Goal: Information Seeking & Learning: Understand process/instructions

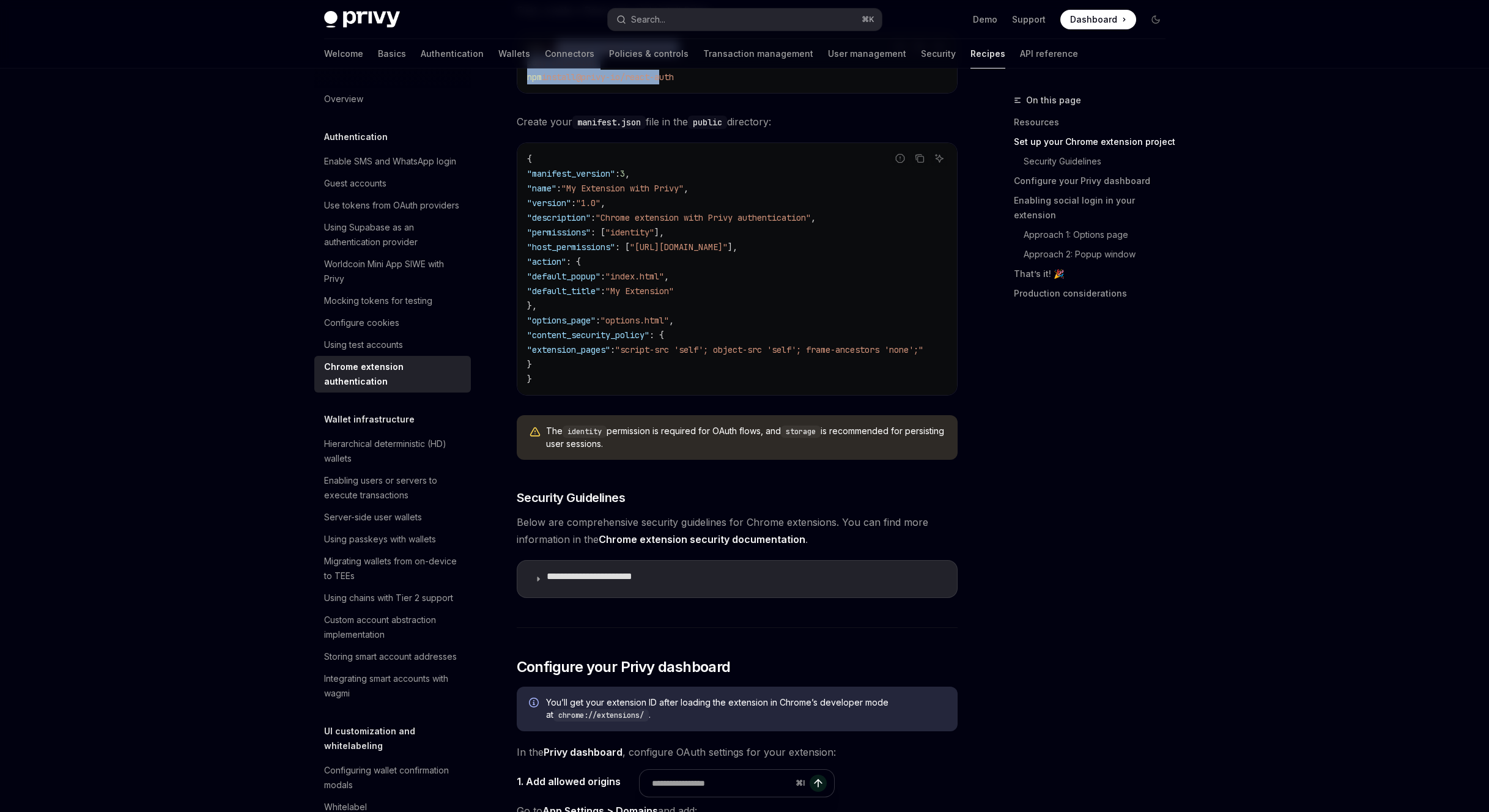
drag, startPoint x: 488, startPoint y: 225, endPoint x: 642, endPoint y: 272, distance: 161.0
click at [642, 84] on code "npm create react-app my-extension cd my-extension npm install @privy-io/react-a…" at bounding box center [737, 62] width 420 height 44
click at [662, 83] on span "@privy-io/react-auth" at bounding box center [625, 77] width 98 height 11
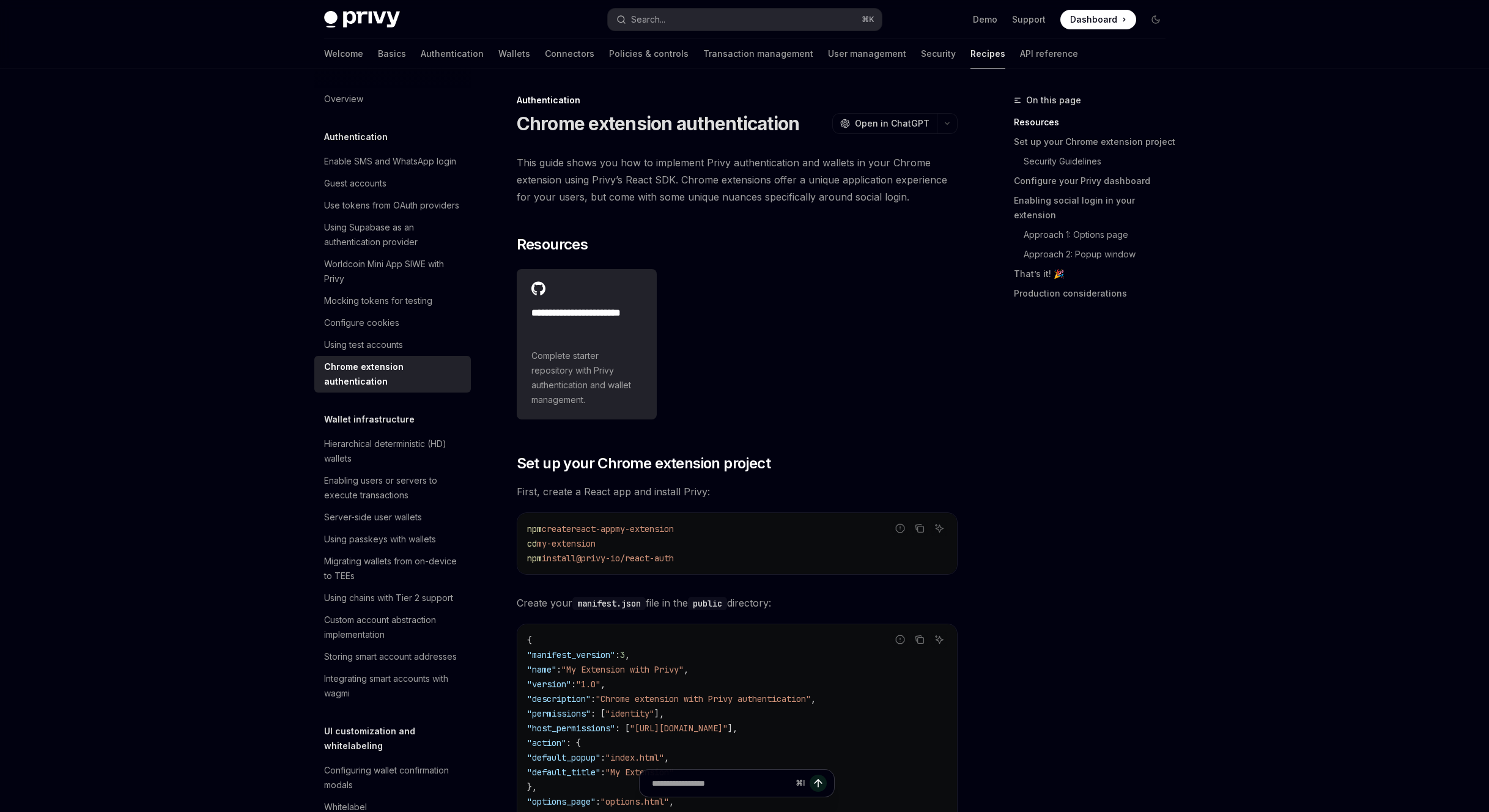
click at [517, 205] on span "This guide shows you how to implement Privy authentication and wallets in your …" at bounding box center [737, 180] width 441 height 51
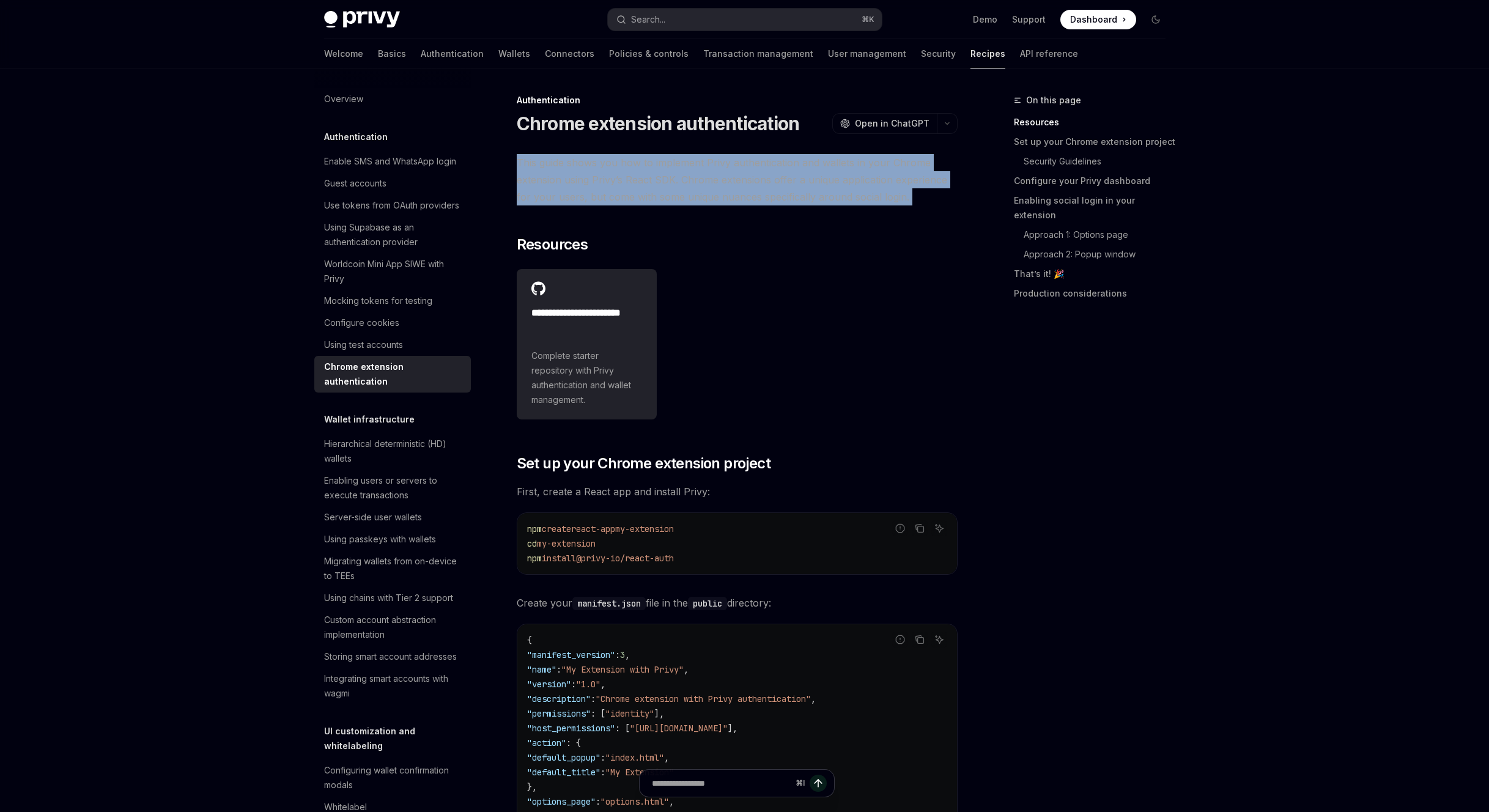
click at [517, 205] on span "This guide shows you how to implement Privy authentication and wallets in your …" at bounding box center [737, 180] width 441 height 51
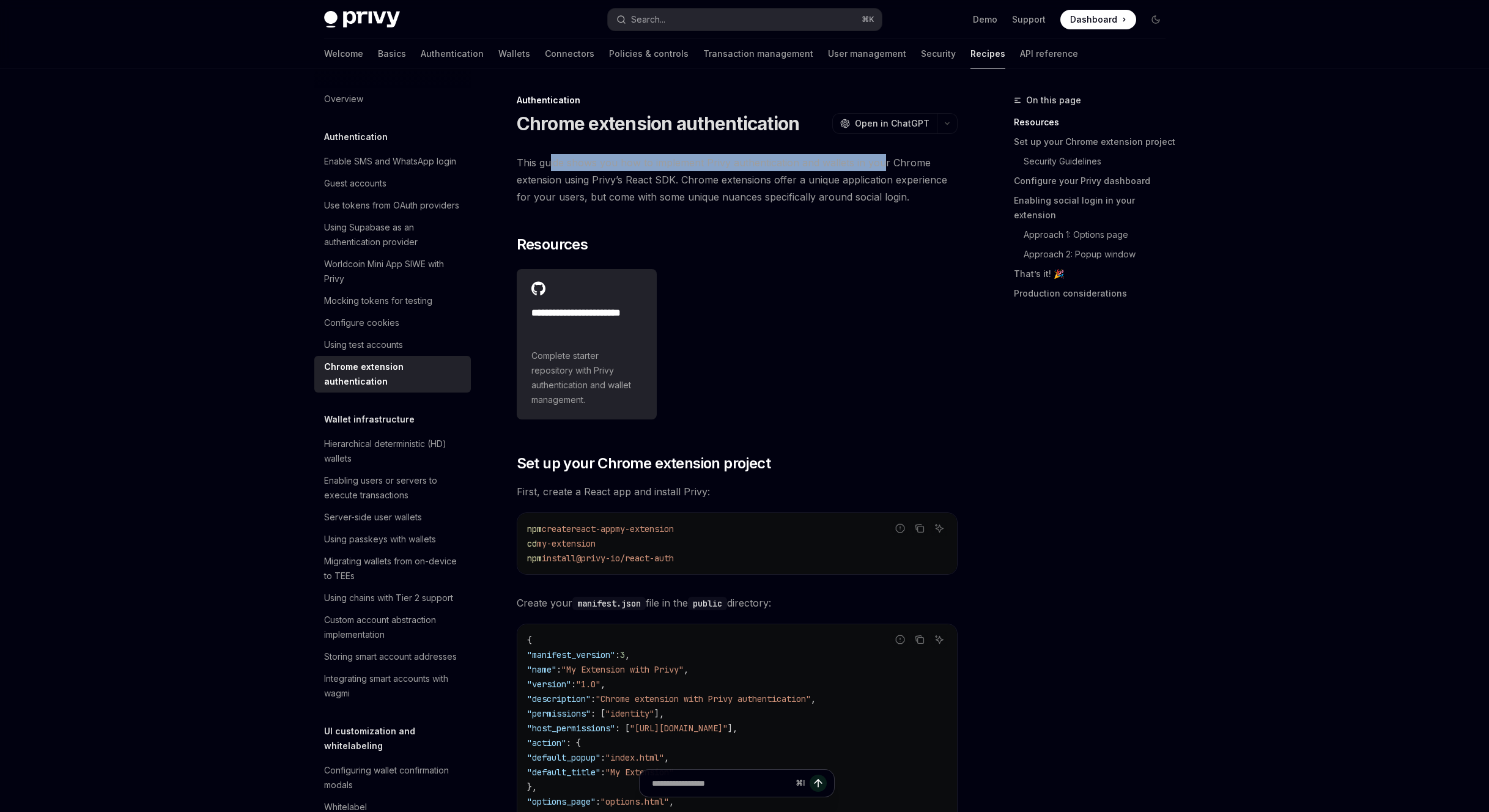
drag, startPoint x: 480, startPoint y: 230, endPoint x: 936, endPoint y: 232, distance: 456.0
click at [936, 205] on span "This guide shows you how to implement Privy authentication and wallets in your …" at bounding box center [737, 180] width 441 height 51
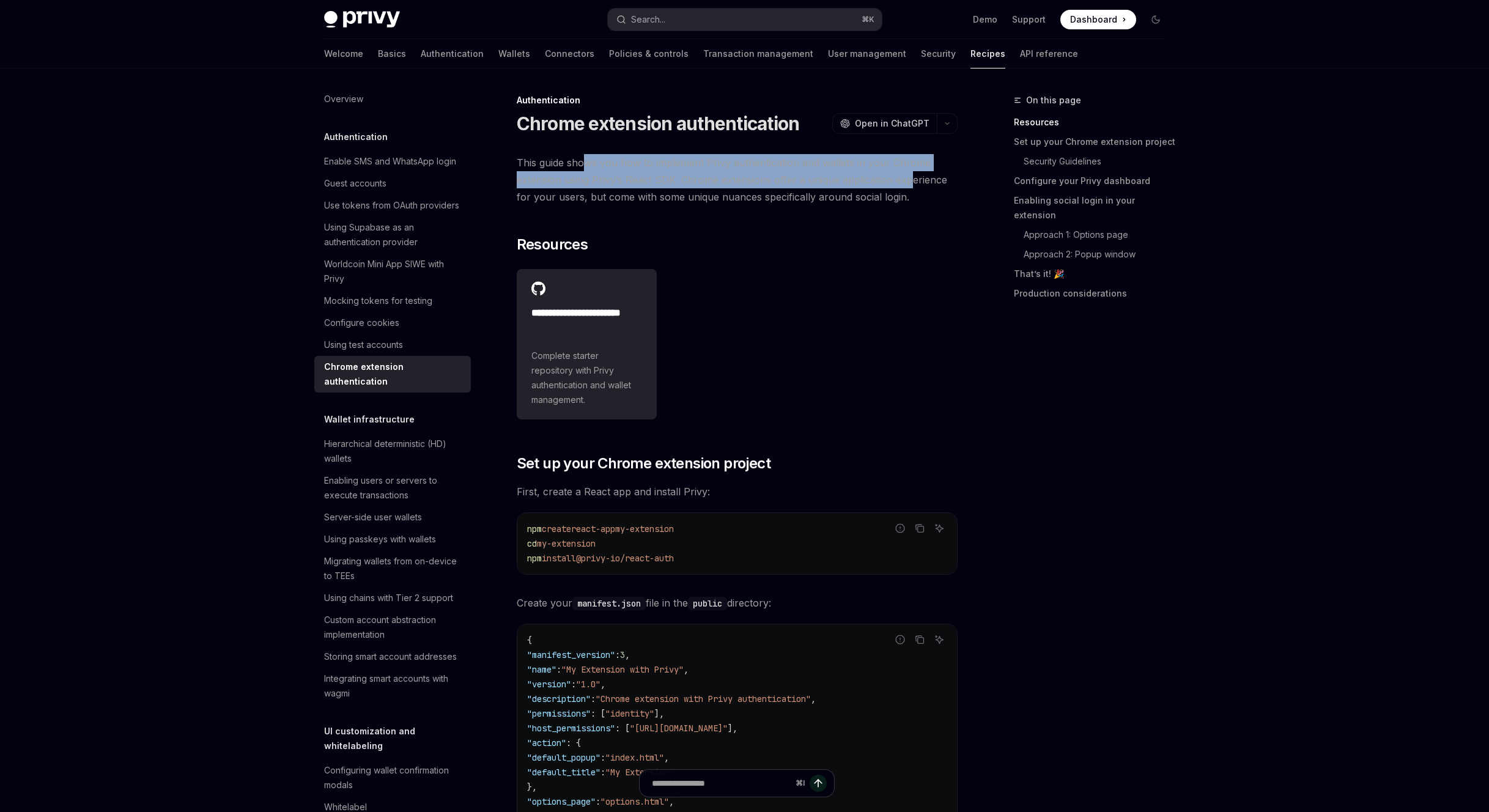
drag, startPoint x: 974, startPoint y: 237, endPoint x: 528, endPoint y: 230, distance: 446.1
click at [528, 205] on span "This guide shows you how to implement Privy authentication and wallets in your …" at bounding box center [737, 180] width 441 height 51
drag, startPoint x: 500, startPoint y: 229, endPoint x: 741, endPoint y: 250, distance: 241.9
click at [690, 205] on span "This guide shows you how to implement Privy authentication and wallets in your …" at bounding box center [737, 180] width 441 height 51
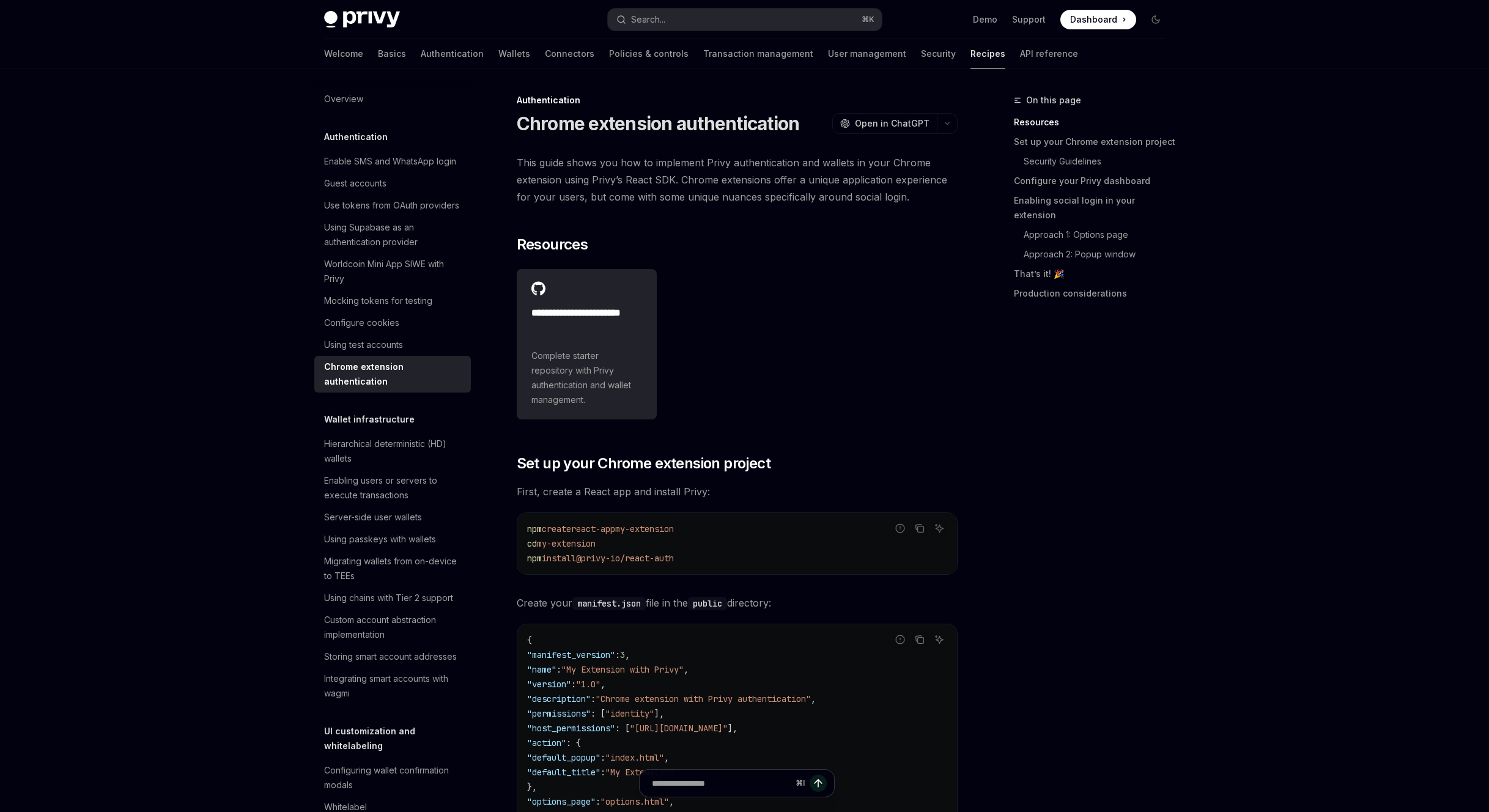
click at [819, 205] on span "This guide shows you how to implement Privy authentication and wallets in your …" at bounding box center [737, 180] width 441 height 51
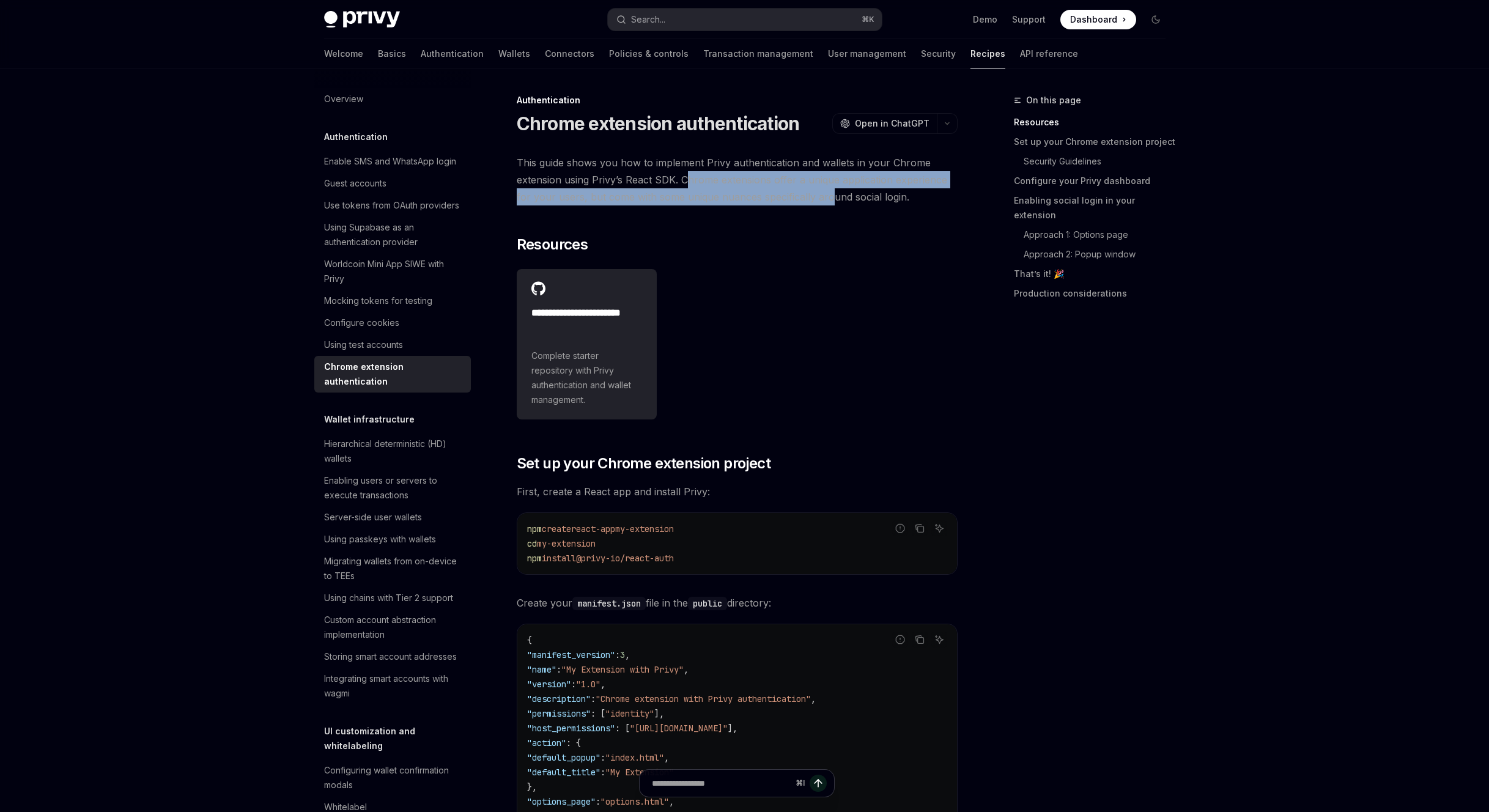
drag, startPoint x: 677, startPoint y: 240, endPoint x: 857, endPoint y: 268, distance: 182.2
click at [857, 205] on span "This guide shows you how to implement Privy authentication and wallets in your …" at bounding box center [737, 180] width 441 height 51
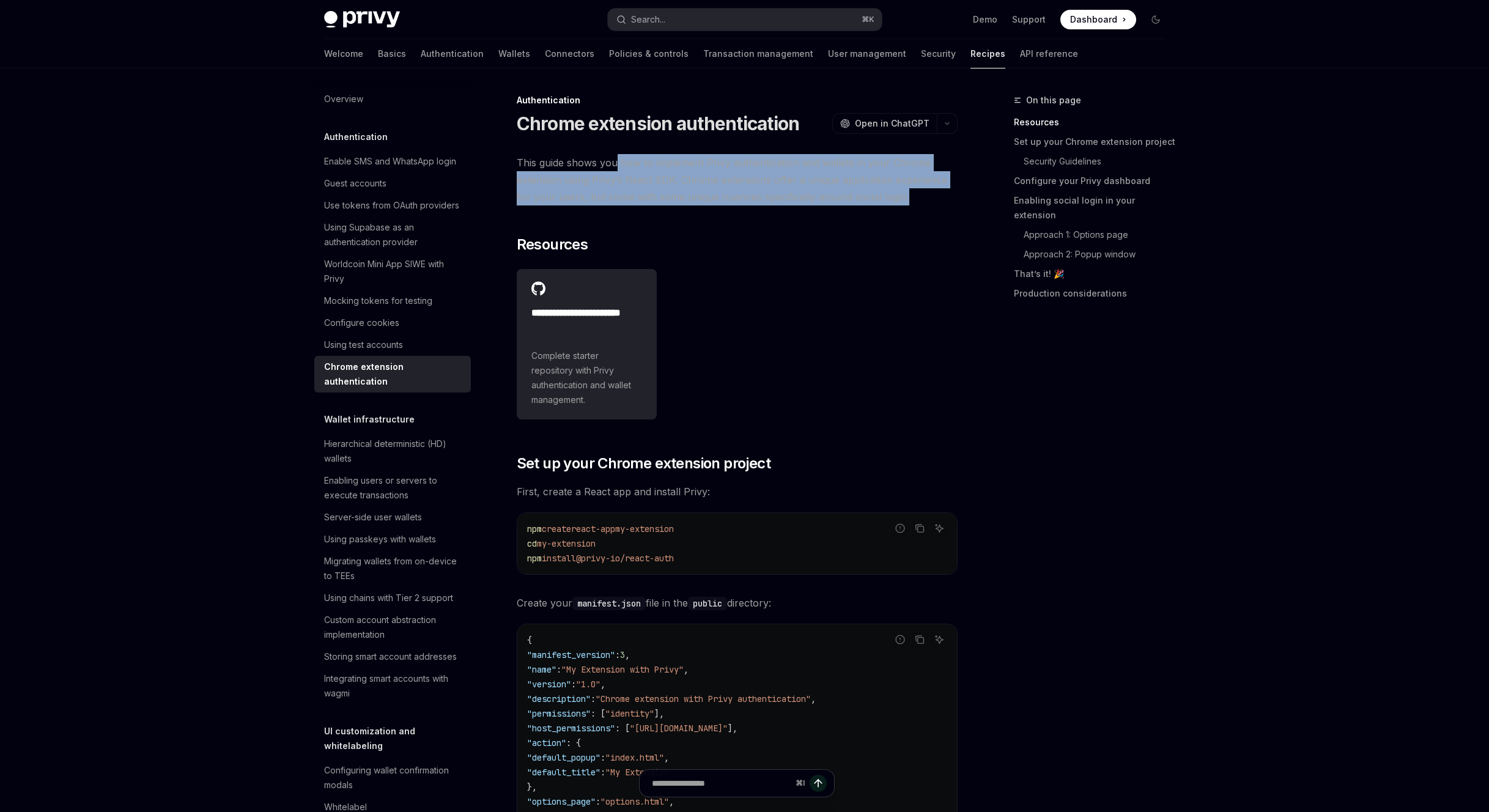
drag, startPoint x: 963, startPoint y: 268, endPoint x: 569, endPoint y: 233, distance: 395.6
click at [569, 205] on span "This guide shows you how to implement Privy authentication and wallets in your …" at bounding box center [737, 180] width 441 height 51
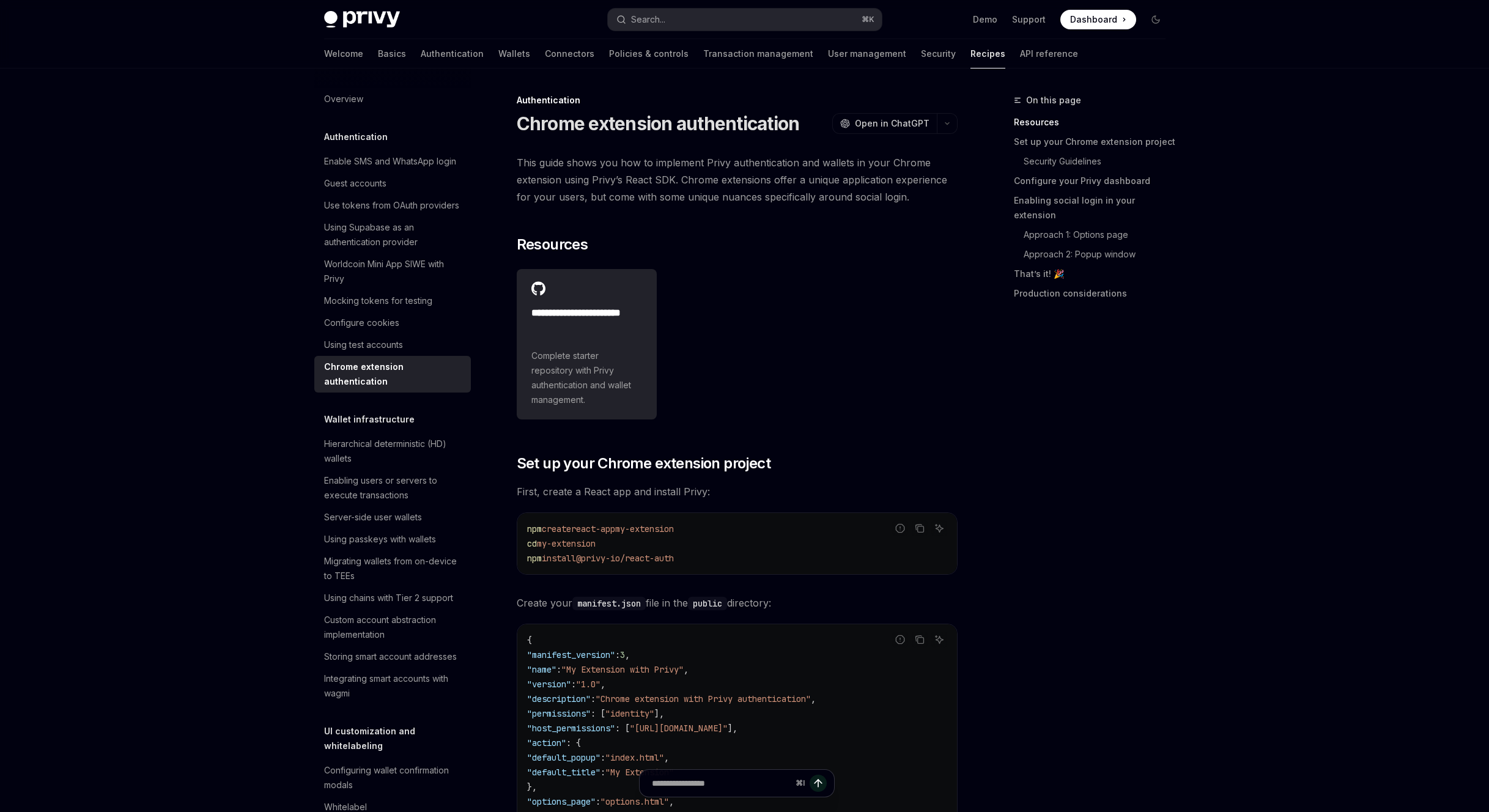
click at [569, 205] on span "This guide shows you how to implement Privy authentication and wallets in your …" at bounding box center [737, 180] width 441 height 51
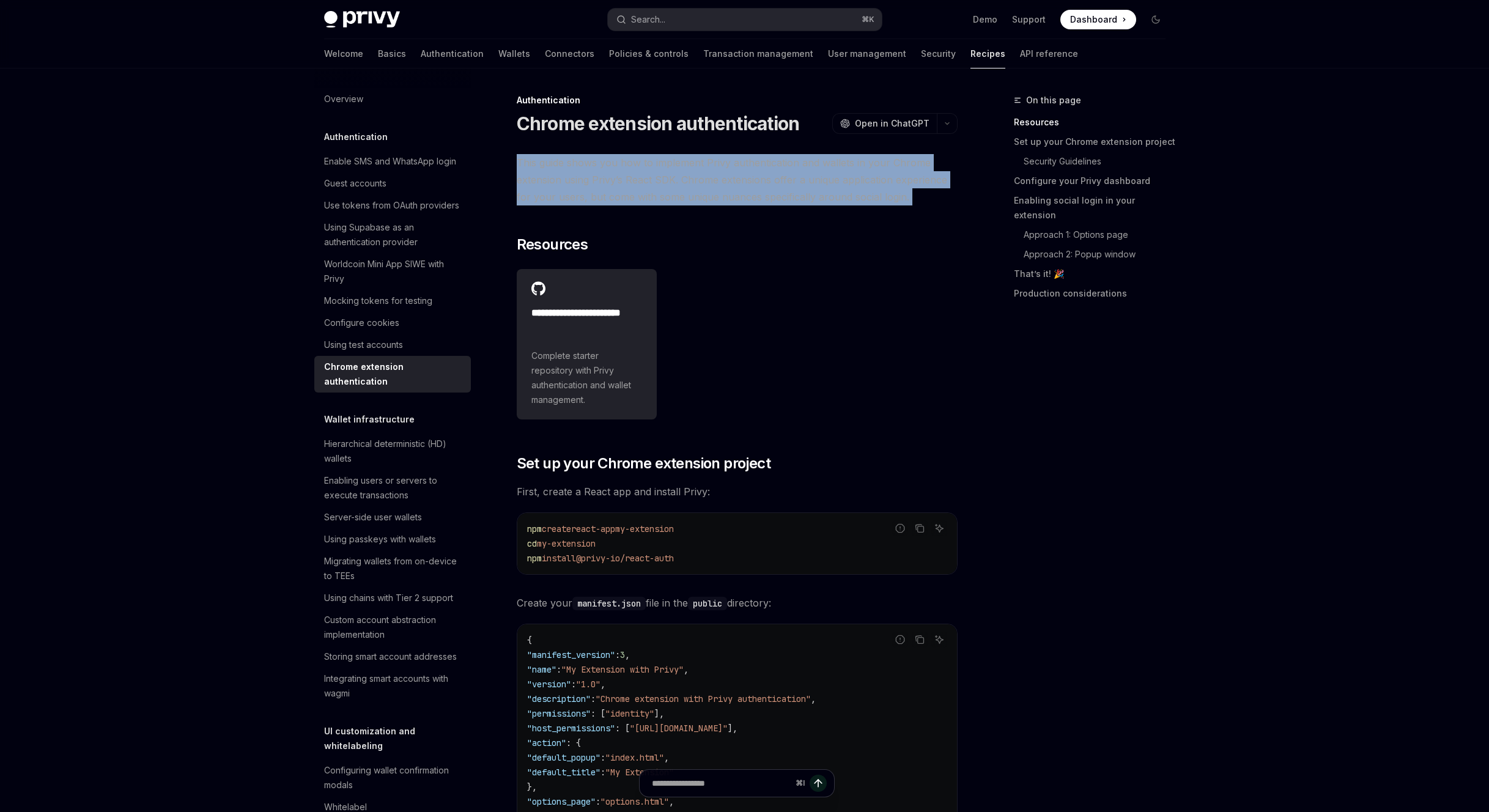
click at [569, 205] on span "This guide shows you how to implement Privy authentication and wallets in your …" at bounding box center [737, 180] width 441 height 51
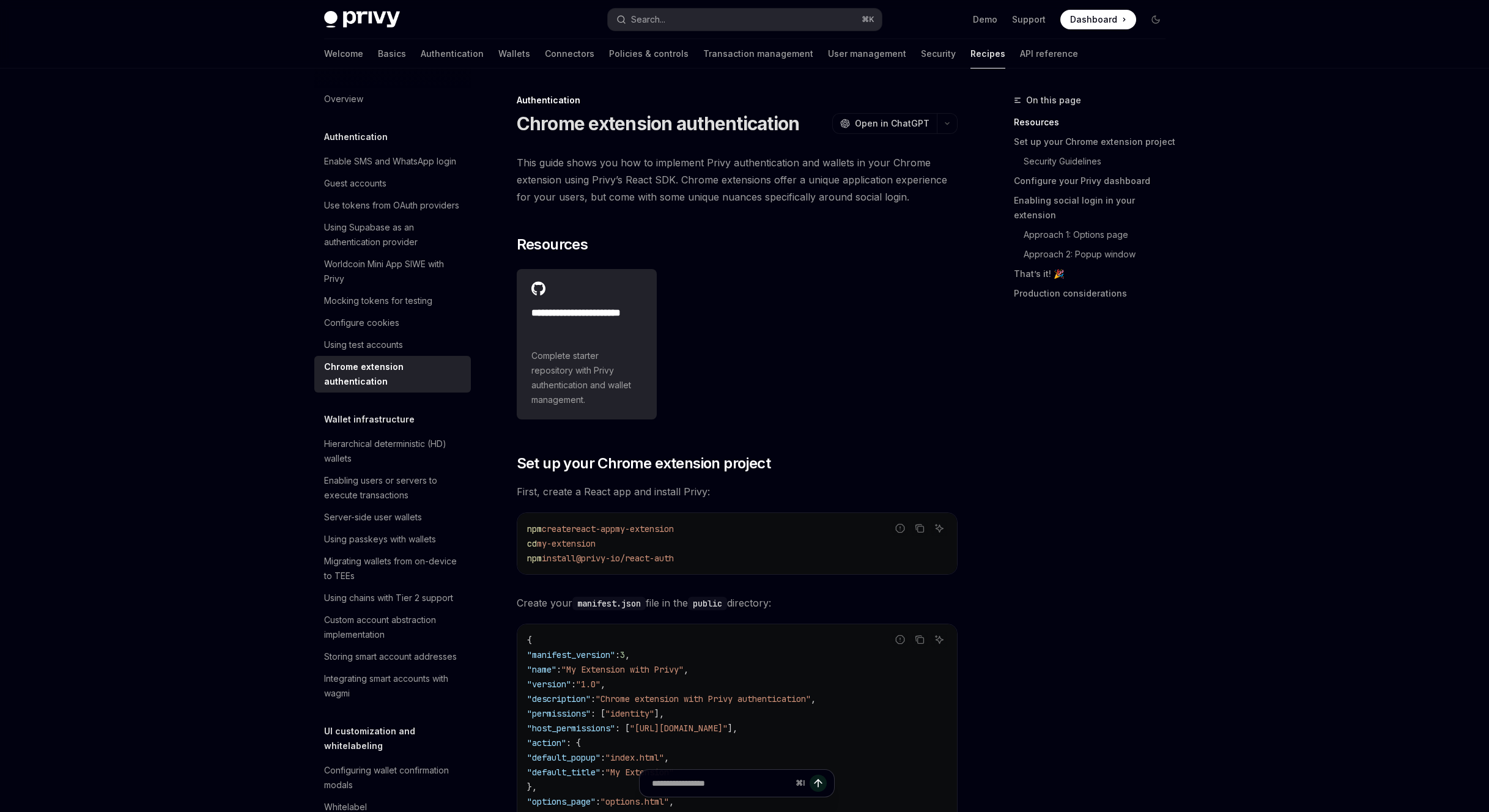
click at [788, 425] on div "**********" at bounding box center [737, 344] width 441 height 160
click at [532, 346] on h2 "**********" at bounding box center [608, 326] width 153 height 40
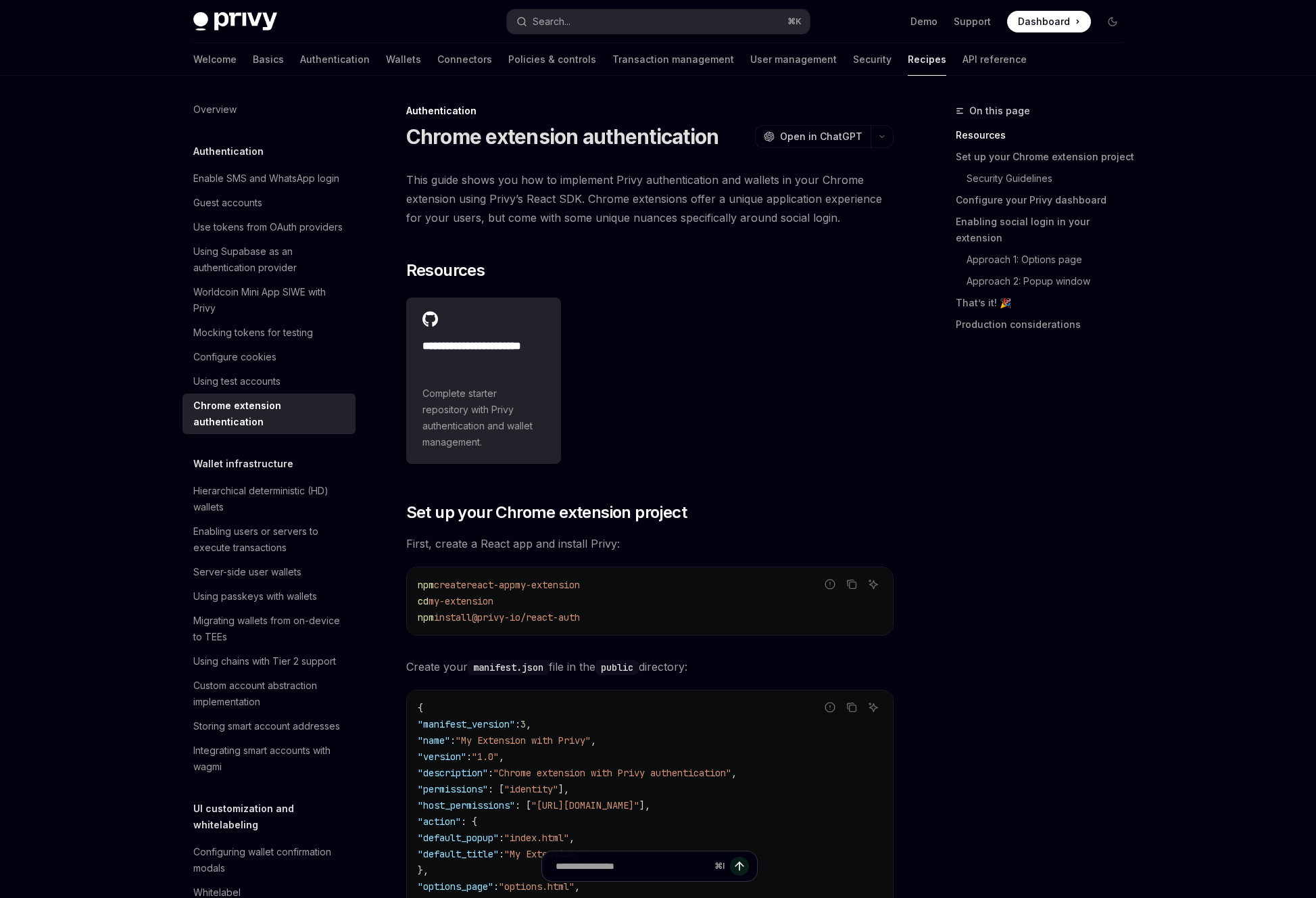
type textarea "*"
click at [466, 227] on span "This guide shows you how to implement Privy authentication and wallets in your …" at bounding box center [649, 199] width 488 height 57
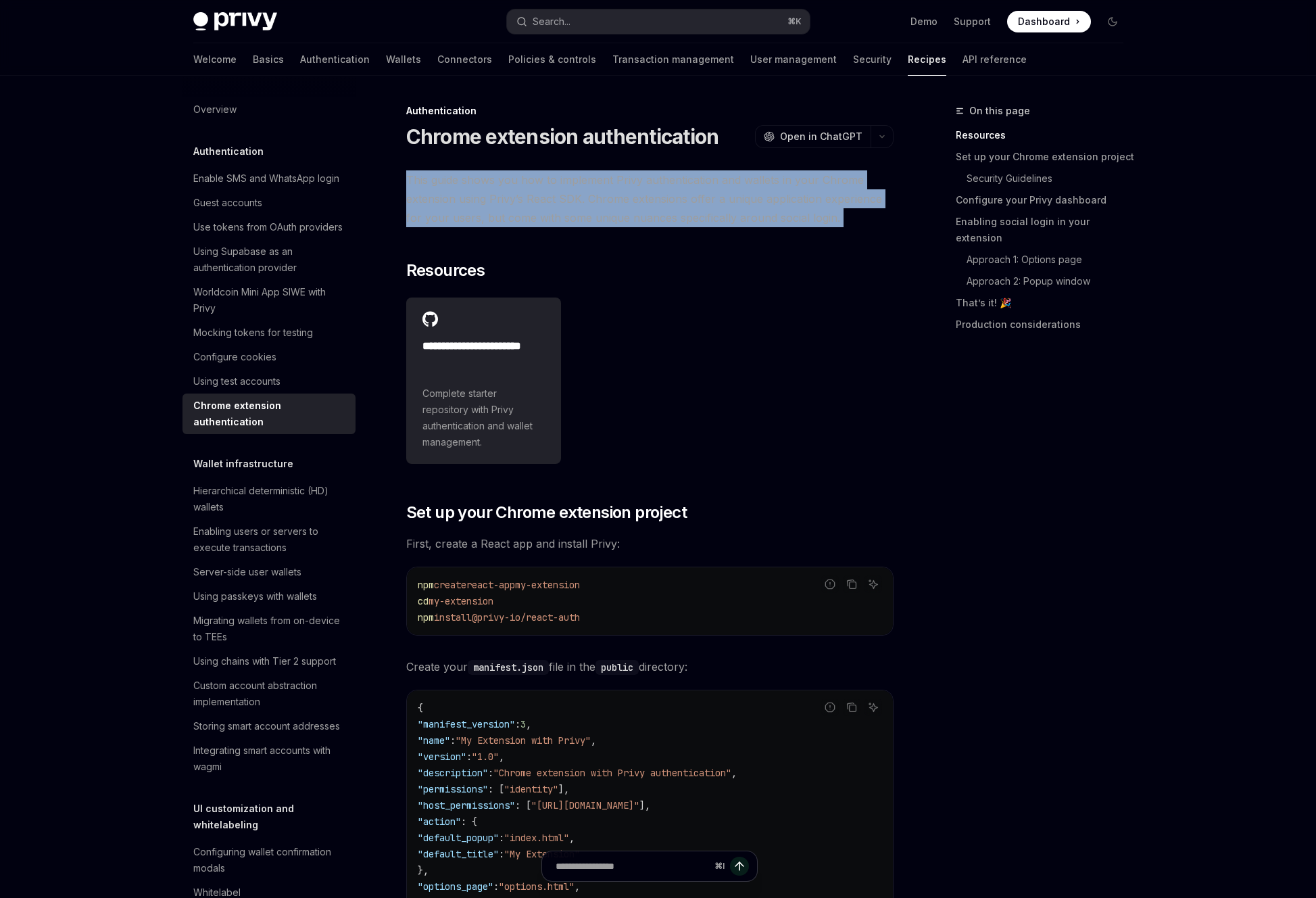
click at [466, 227] on span "This guide shows you how to implement Privy authentication and wallets in your …" at bounding box center [649, 199] width 488 height 57
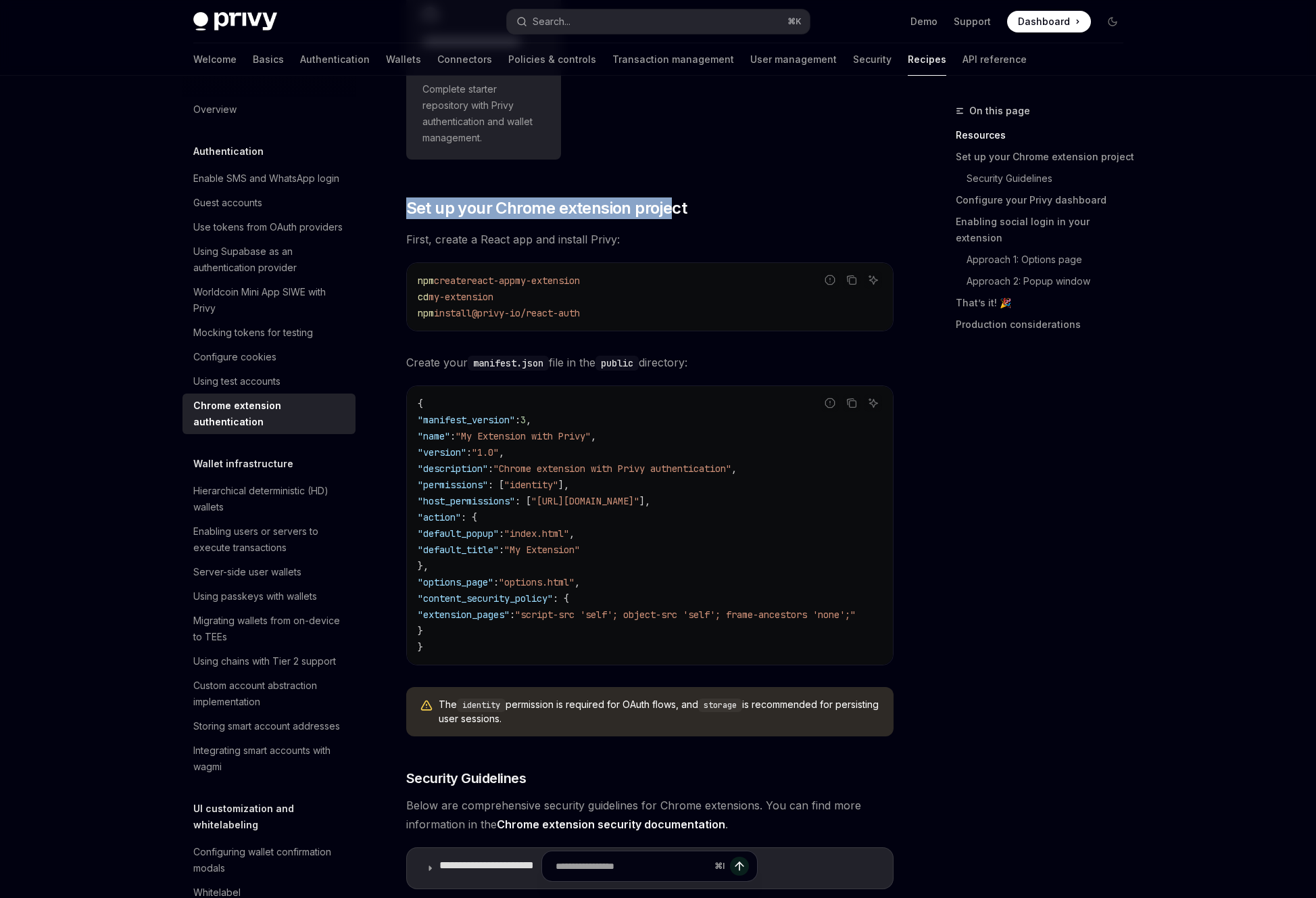
drag, startPoint x: 690, startPoint y: 444, endPoint x: 408, endPoint y: 419, distance: 283.1
drag, startPoint x: 464, startPoint y: 488, endPoint x: 352, endPoint y: 486, distance: 112.0
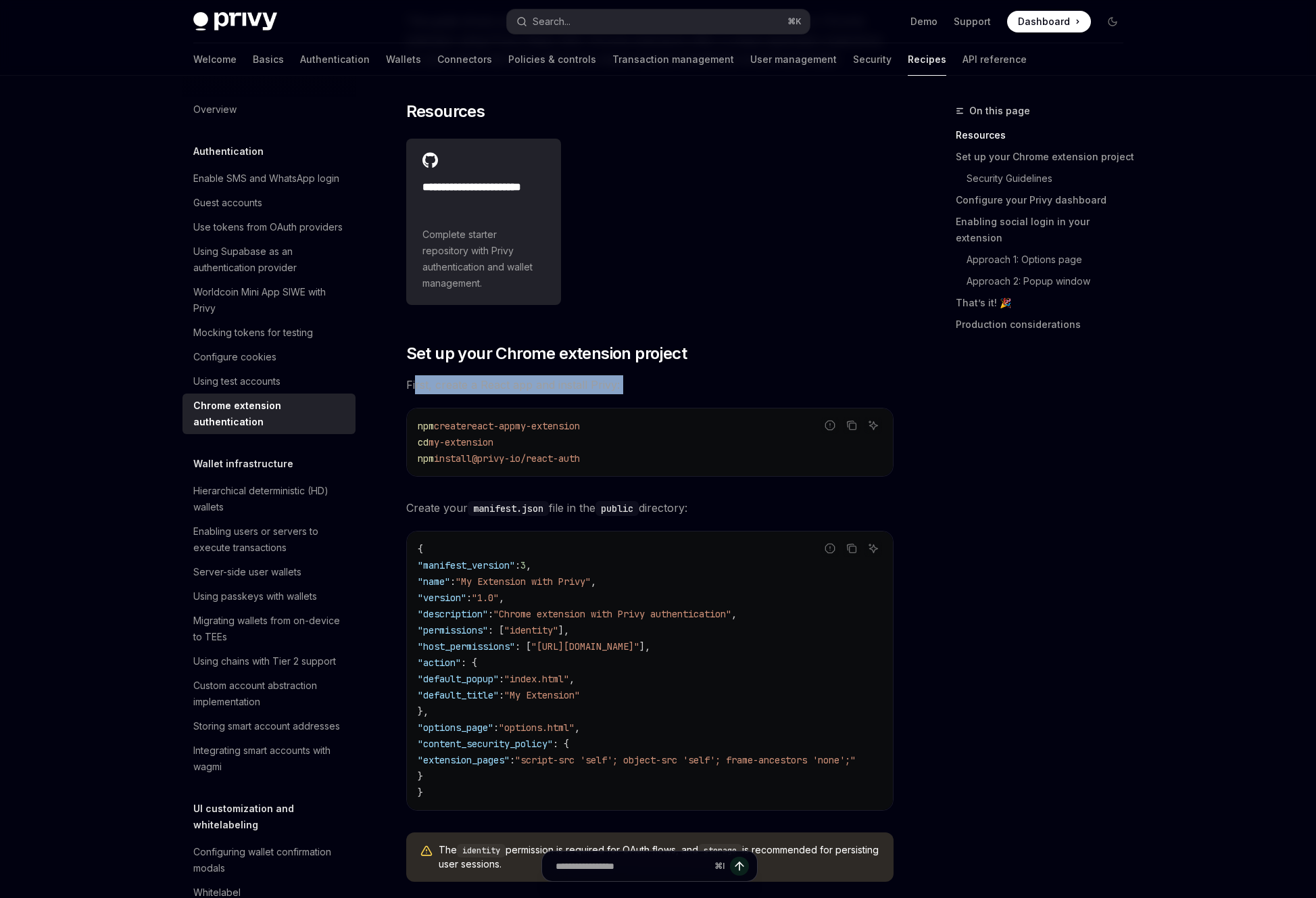
scroll to position [0, 0]
